Goal: Transaction & Acquisition: Purchase product/service

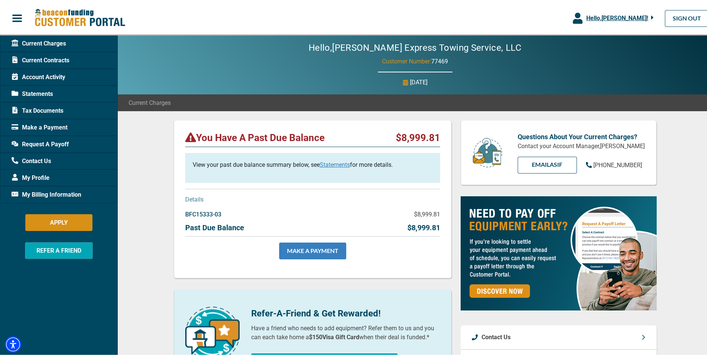
click at [313, 246] on link "MAKE A PAYMENT" at bounding box center [312, 249] width 67 height 17
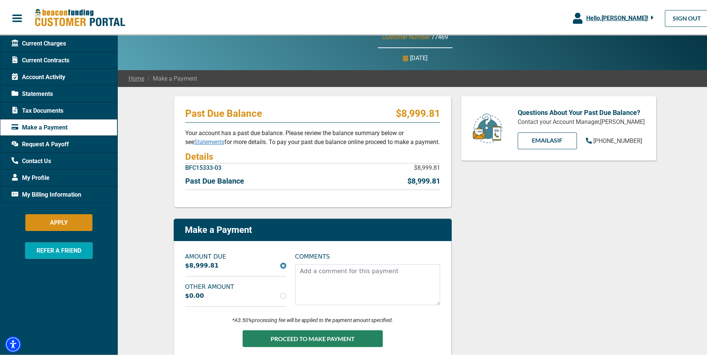
scroll to position [37, 0]
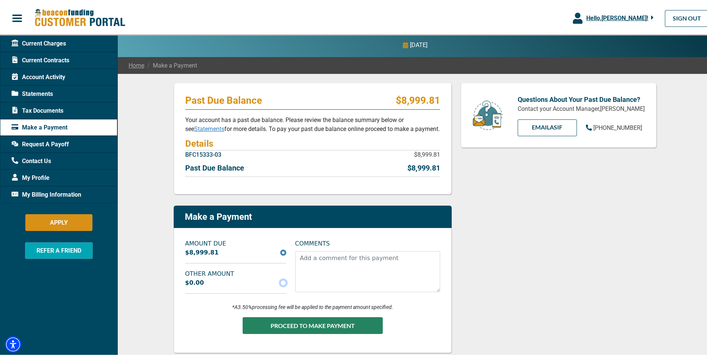
click at [280, 282] on input "radio" at bounding box center [283, 281] width 6 height 6
radio input "true"
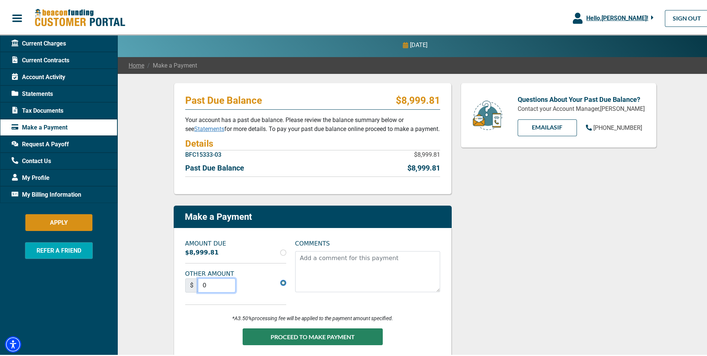
drag, startPoint x: 214, startPoint y: 282, endPoint x: 188, endPoint y: 286, distance: 26.8
click at [188, 286] on div "$ 0" at bounding box center [210, 284] width 51 height 14
type input "1499.81"
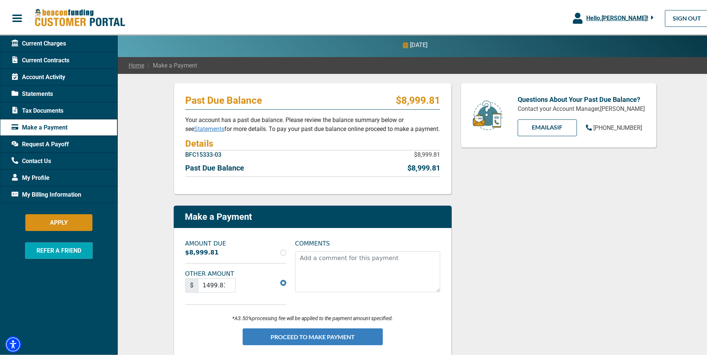
click at [309, 335] on button "PROCEED TO MAKE PAYMENT" at bounding box center [313, 335] width 140 height 17
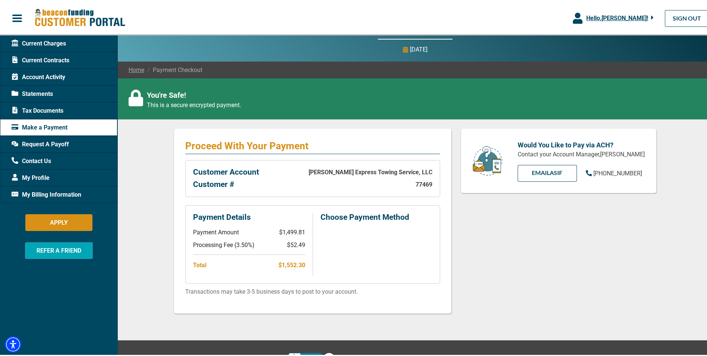
scroll to position [37, 0]
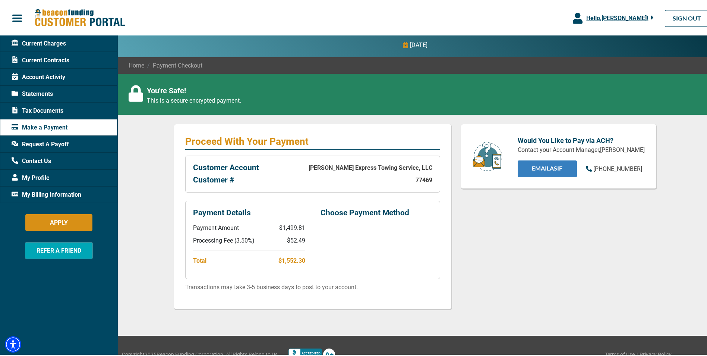
click at [543, 169] on link "EMAIL Asif" at bounding box center [547, 167] width 59 height 17
click at [491, 260] on div "Would You Like to Pay via ACH? Contact your Account Manager, [PERSON_NAME] EMAI…" at bounding box center [558, 221] width 205 height 196
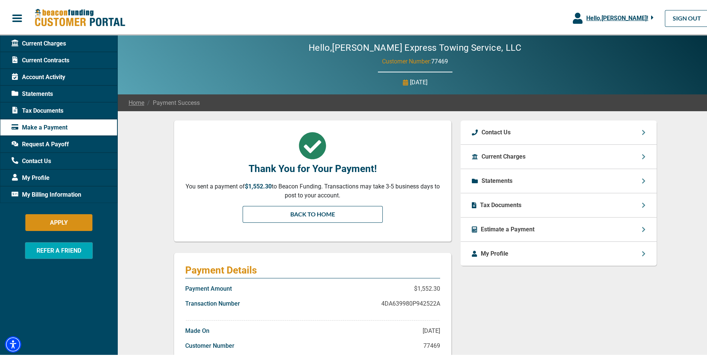
click at [52, 42] on span "Current Charges" at bounding box center [39, 42] width 54 height 9
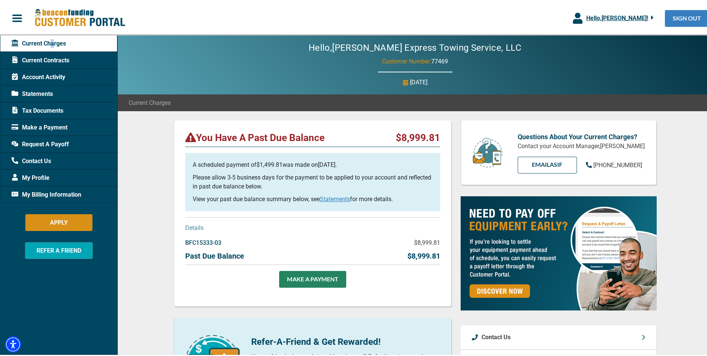
click at [682, 18] on link "SIGN OUT" at bounding box center [687, 17] width 44 height 17
